Goal: Check status: Check status

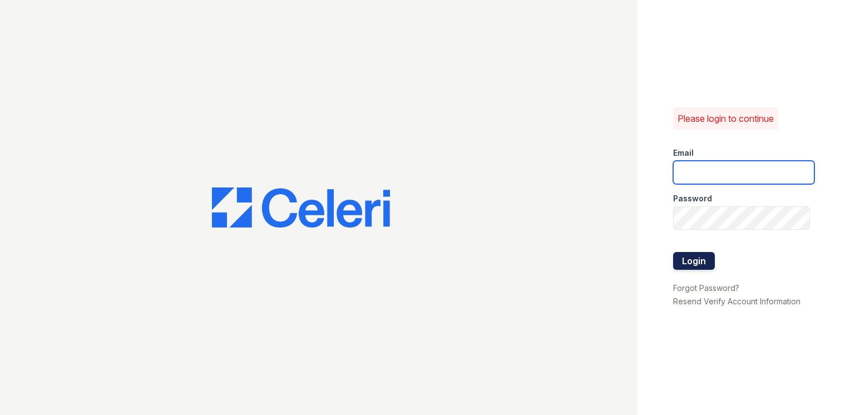
type input "[EMAIL_ADDRESS][DOMAIN_NAME]"
click at [684, 261] on button "Login" at bounding box center [694, 261] width 42 height 18
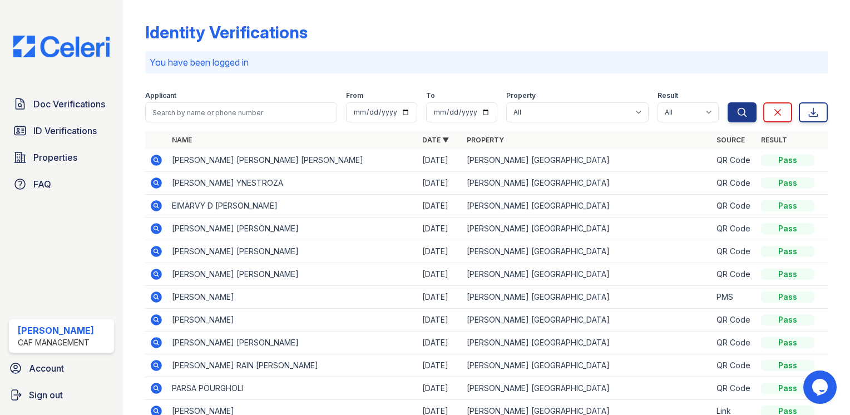
drag, startPoint x: 157, startPoint y: 277, endPoint x: 115, endPoint y: 267, distance: 43.3
click at [157, 277] on icon at bounding box center [156, 274] width 11 height 11
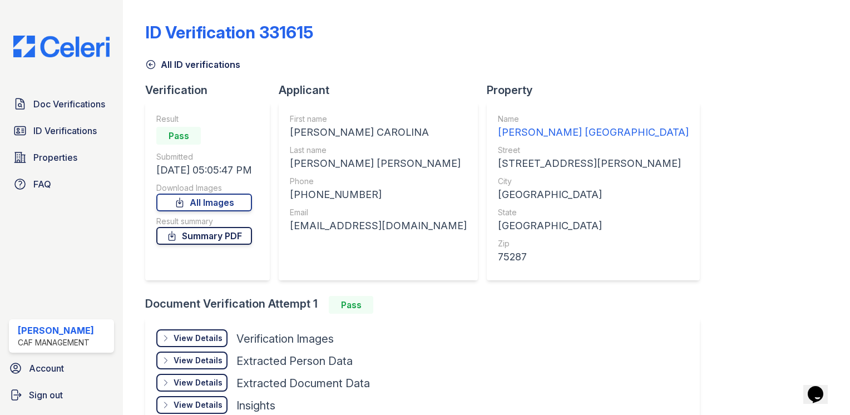
click at [177, 234] on icon at bounding box center [171, 235] width 11 height 11
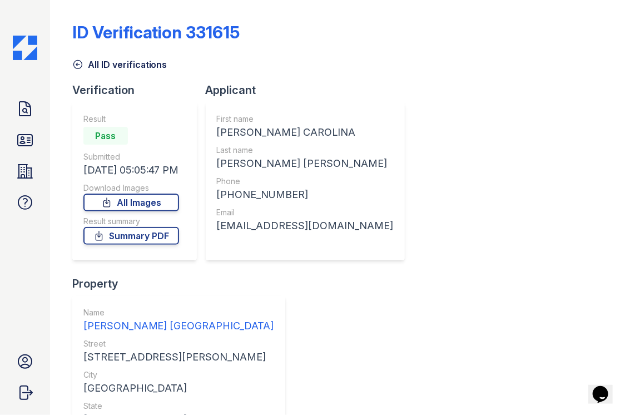
click at [134, 190] on div "Download Images" at bounding box center [131, 187] width 96 height 11
click at [134, 207] on link "All Images" at bounding box center [131, 203] width 96 height 18
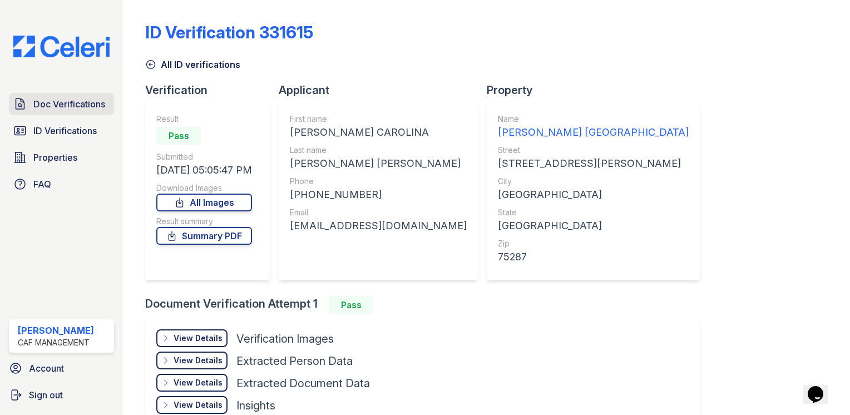
click at [63, 99] on span "Doc Verifications" at bounding box center [69, 103] width 72 height 13
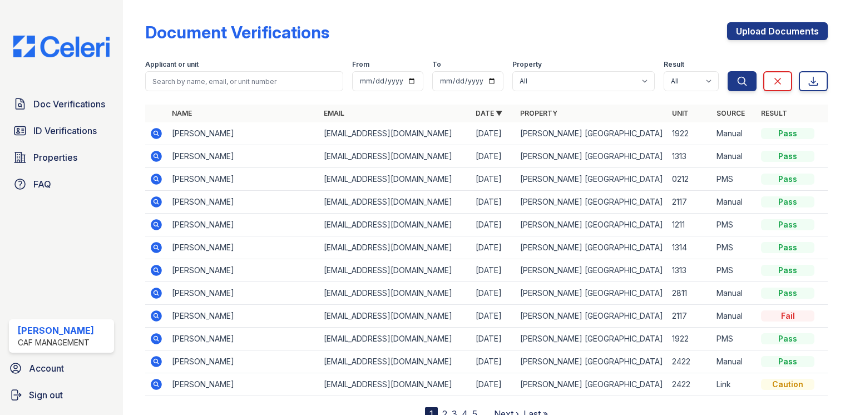
click at [158, 199] on icon at bounding box center [156, 201] width 11 height 11
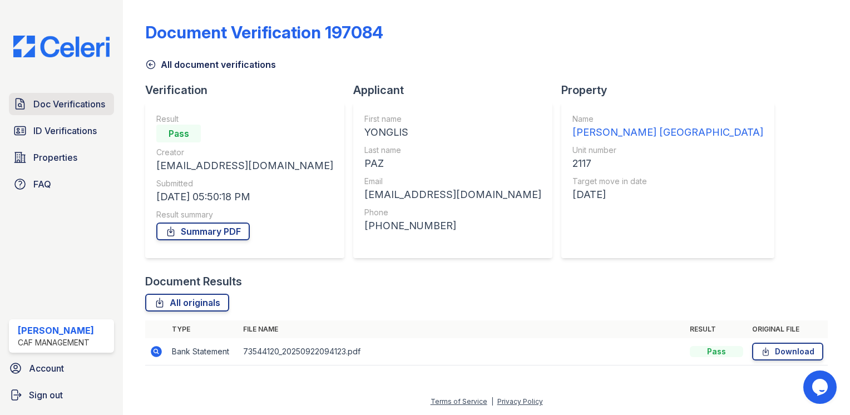
click at [43, 103] on span "Doc Verifications" at bounding box center [69, 103] width 72 height 13
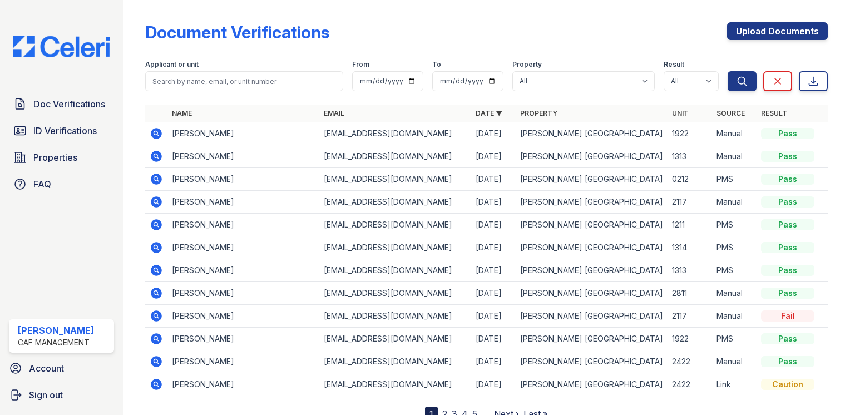
click at [158, 199] on icon at bounding box center [156, 201] width 11 height 11
